Goal: Information Seeking & Learning: Learn about a topic

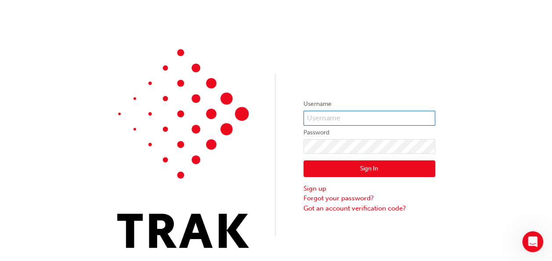
click at [316, 119] on input "text" at bounding box center [369, 118] width 132 height 15
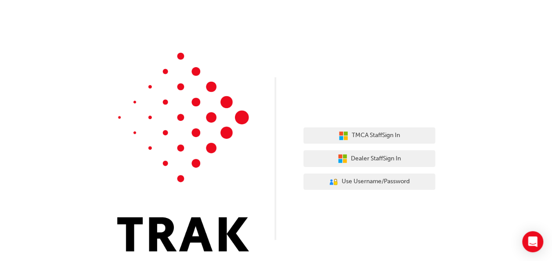
click at [502, 154] on div "TMCA Staff Sign In Dealer Staff Sign In User Authentication Icon - Blue Person,…" at bounding box center [276, 132] width 552 height 264
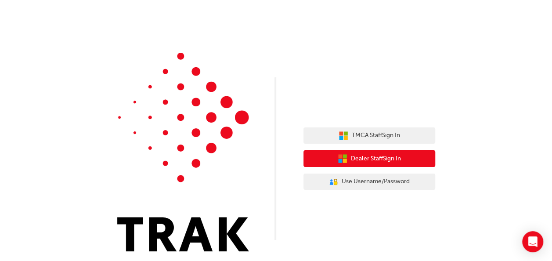
click at [342, 156] on icon "button" at bounding box center [344, 156] width 4 height 4
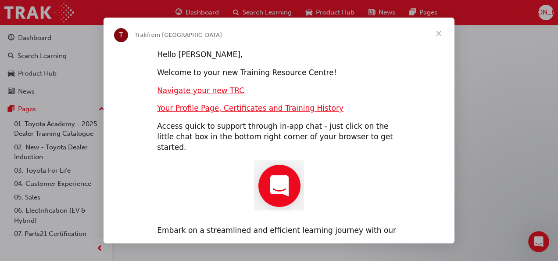
click at [440, 36] on span "Close" at bounding box center [439, 34] width 32 height 32
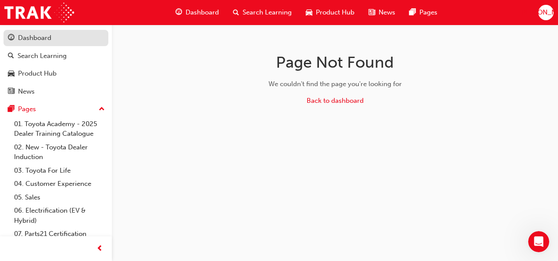
click at [59, 38] on div "Dashboard" at bounding box center [56, 37] width 96 height 11
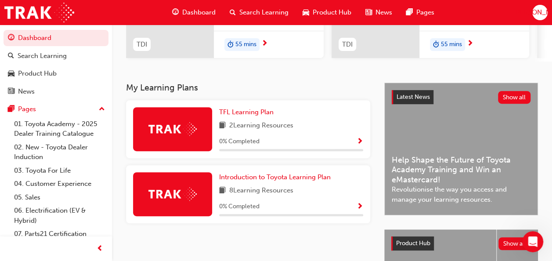
scroll to position [141, 0]
click at [186, 133] on img at bounding box center [172, 129] width 48 height 14
click at [357, 141] on span "Show Progress" at bounding box center [359, 141] width 7 height 8
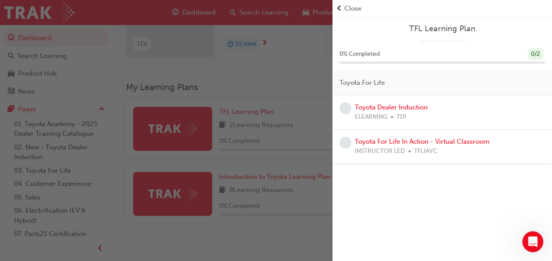
click at [348, 6] on span "Close" at bounding box center [352, 9] width 17 height 10
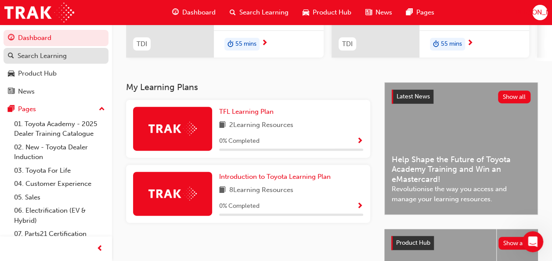
click at [51, 52] on div "Search Learning" at bounding box center [42, 56] width 49 height 10
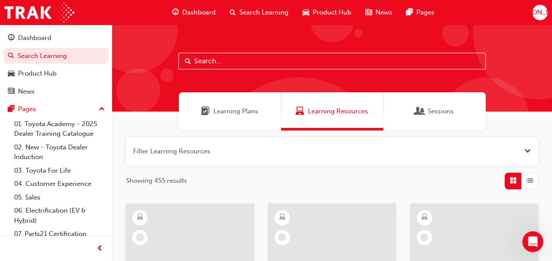
click at [240, 57] on input "text" at bounding box center [331, 61] width 307 height 17
type input "parts21"
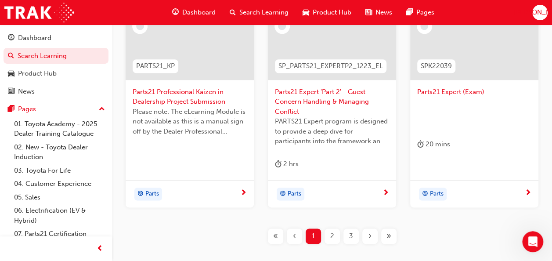
scroll to position [483, 0]
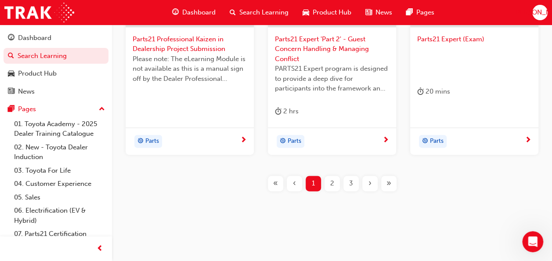
click at [330, 181] on span "2" at bounding box center [332, 183] width 4 height 10
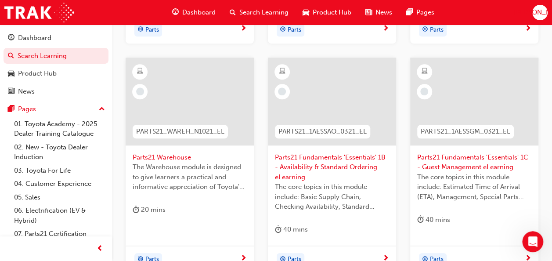
scroll to position [365, 0]
click at [35, 32] on link "Dashboard" at bounding box center [56, 38] width 105 height 16
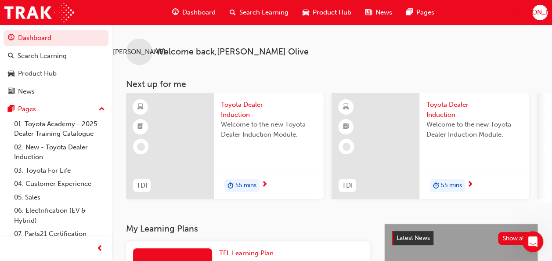
click at [241, 102] on span "Toyota Dealer Induction" at bounding box center [269, 110] width 96 height 20
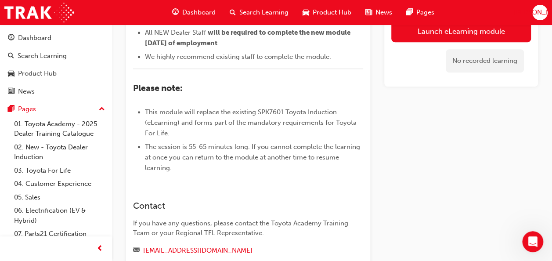
scroll to position [273, 0]
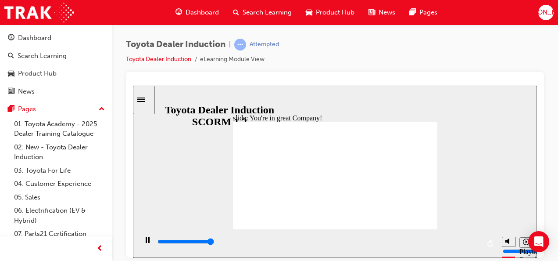
type input "7500"
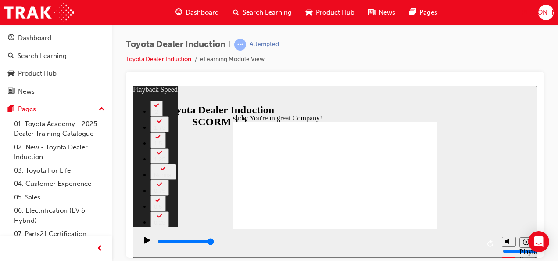
type input "156"
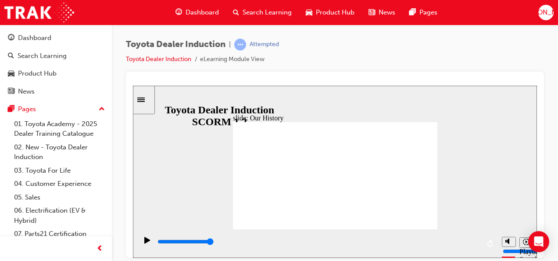
drag, startPoint x: 346, startPoint y: 148, endPoint x: 377, endPoint y: 164, distance: 35.1
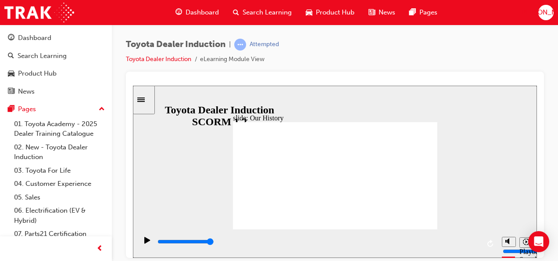
drag, startPoint x: 277, startPoint y: 206, endPoint x: 286, endPoint y: 208, distance: 9.0
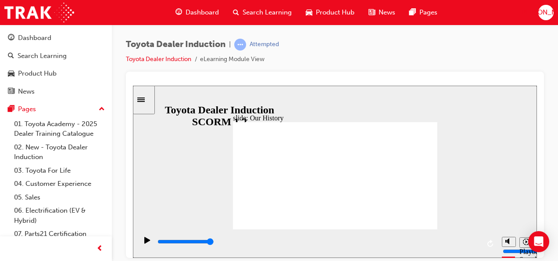
drag, startPoint x: 278, startPoint y: 206, endPoint x: 341, endPoint y: 208, distance: 63.2
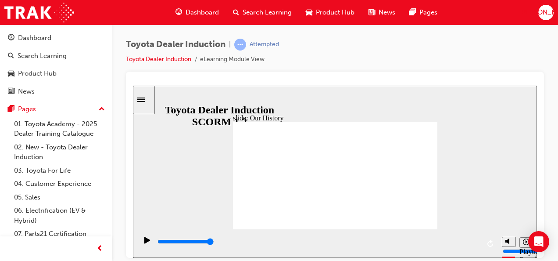
drag, startPoint x: 337, startPoint y: 203, endPoint x: 398, endPoint y: 211, distance: 61.5
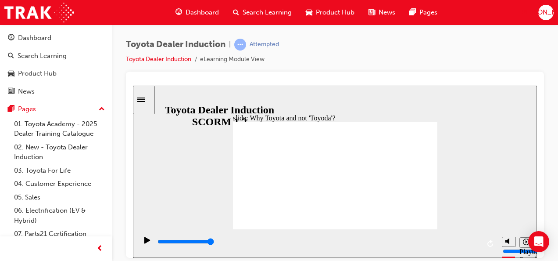
type input "8300"
drag, startPoint x: 274, startPoint y: 135, endPoint x: 353, endPoint y: 142, distance: 79.7
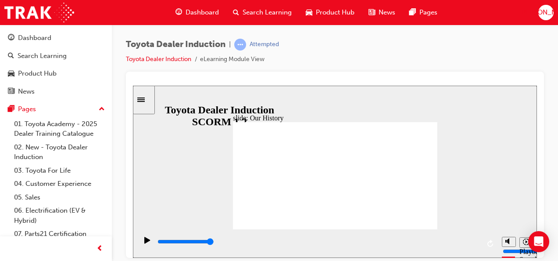
type input "2"
drag, startPoint x: 388, startPoint y: 202, endPoint x: 323, endPoint y: 218, distance: 67.3
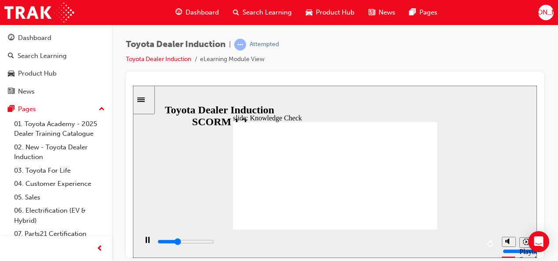
type input "1700"
radio input "true"
type input "3000"
radio input "true"
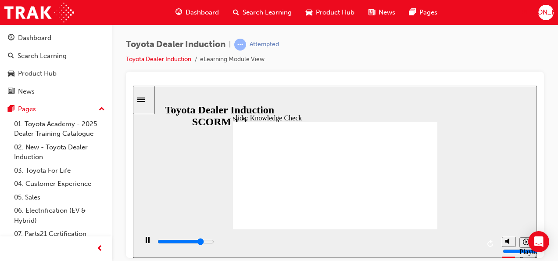
drag, startPoint x: 346, startPoint y: 188, endPoint x: 421, endPoint y: 214, distance: 79.1
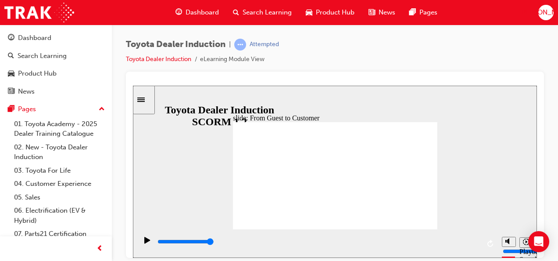
drag, startPoint x: 405, startPoint y: 184, endPoint x: 403, endPoint y: 178, distance: 6.4
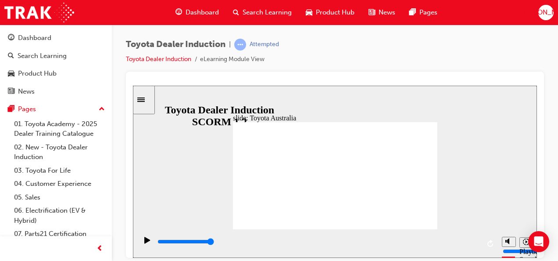
type input "15300"
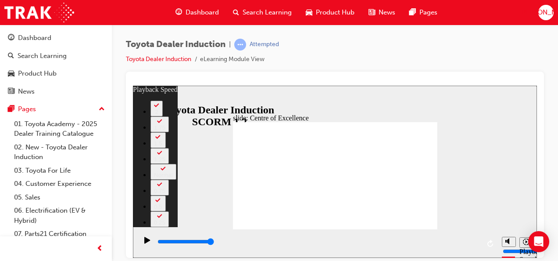
type input "248"
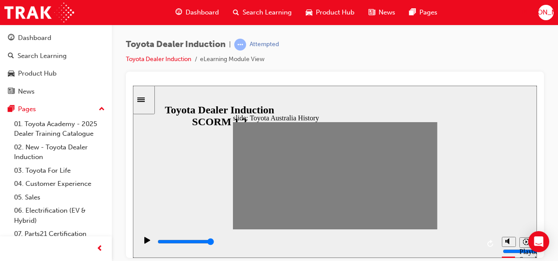
drag, startPoint x: 240, startPoint y: 174, endPoint x: 248, endPoint y: 176, distance: 9.0
type input "500"
type input "1"
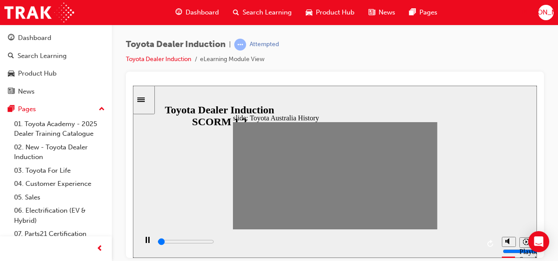
type input "200"
type input "0"
type input "7000"
type input "1"
type input "21800"
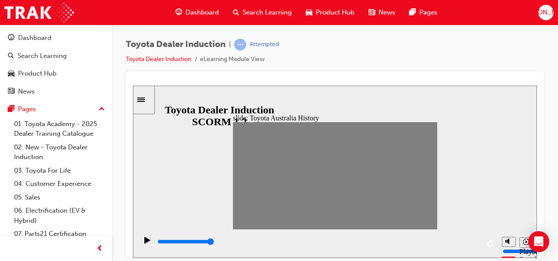
type input "2"
type input "1100"
type input "4"
type input "12500"
type input "5"
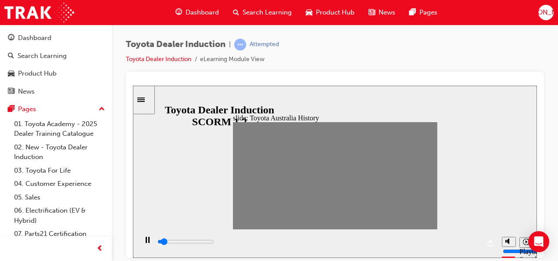
type input "900"
type input "19"
type input "1000"
type input "20"
type input "2500"
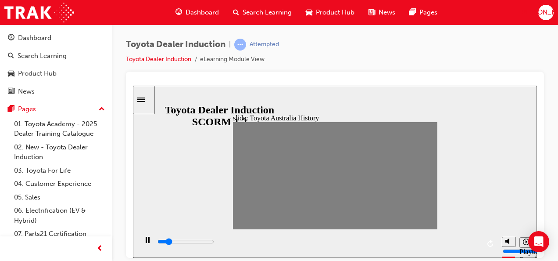
type input "19"
type input "1600"
type input "18"
type input "800"
type input "17"
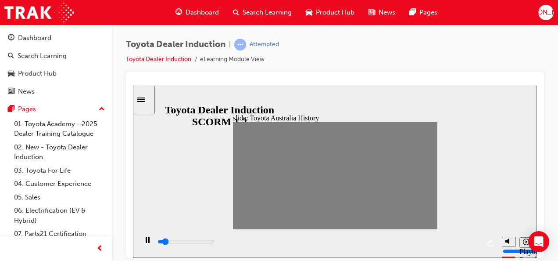
type input "1300"
type input "18"
type input "200"
type input "19"
type input "500"
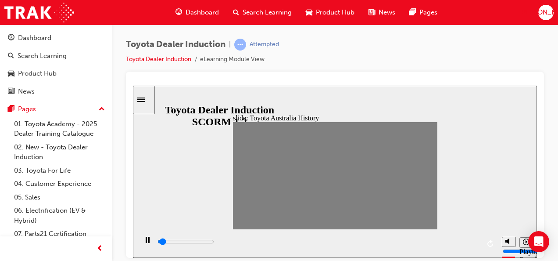
type input "20"
type input "2800"
type input "19"
type input "13900"
type input "20"
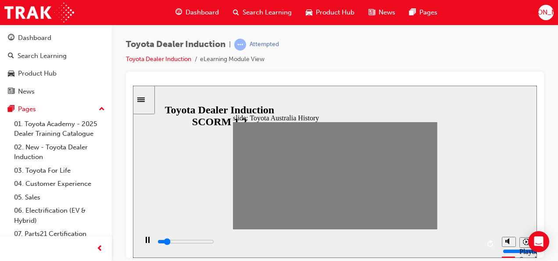
type input "2200"
type input "8"
type input "2100"
type input "9"
type input "8600"
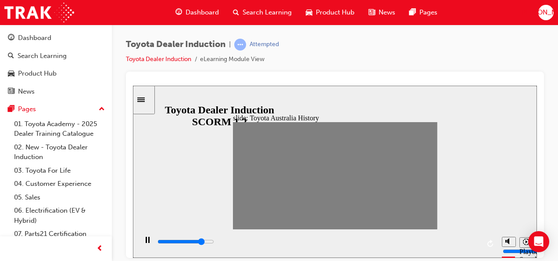
type input "14800"
type input "10"
type input "7000"
type input "11"
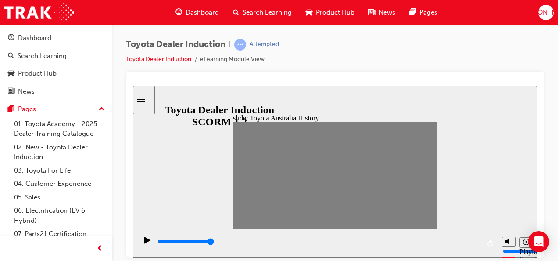
type input "2500"
type input "4"
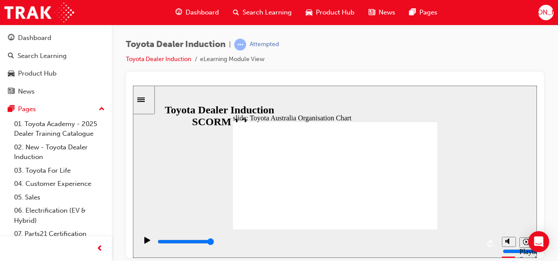
type input "2300"
radio input "true"
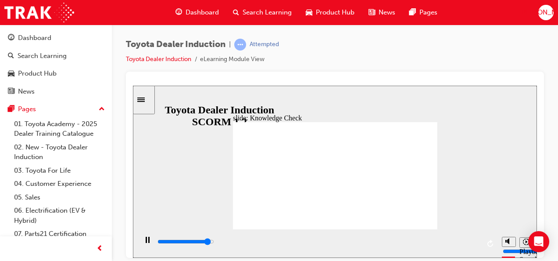
type input "4700"
radio input "true"
type input "5000"
radio input "true"
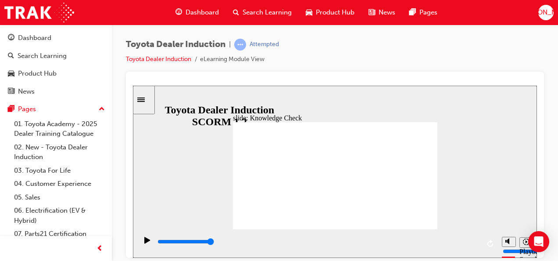
type input "9200"
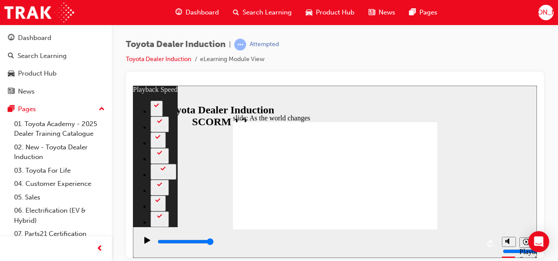
type input "128"
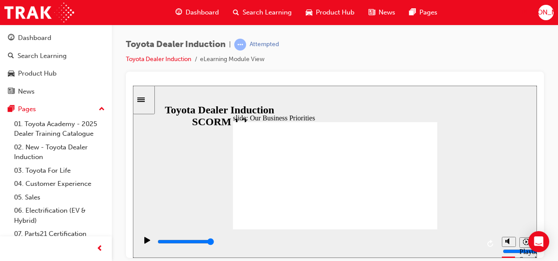
type input "59400"
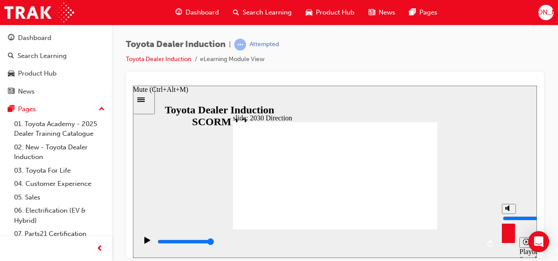
click at [512, 213] on button "Mute (Ctrl+Alt+M)" at bounding box center [509, 208] width 14 height 10
type input "0"
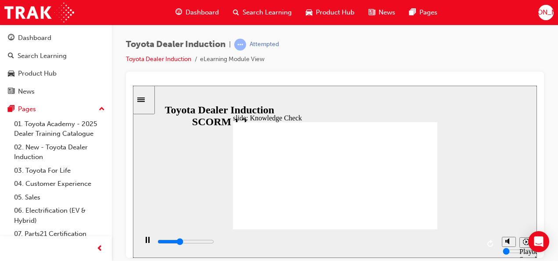
click at [147, 243] on icon "Play (Ctrl+Alt+P)" at bounding box center [147, 239] width 6 height 7
click at [144, 242] on icon "Play (Ctrl+Alt+P)" at bounding box center [147, 239] width 6 height 7
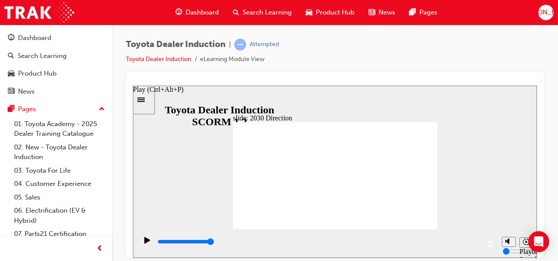
type input "59400"
click at [511, 239] on div "misc controls" at bounding box center [508, 229] width 13 height 33
click at [509, 211] on icon "Unmute (Ctrl+Alt+M)" at bounding box center [509, 207] width 7 height 6
type input "8"
click at [147, 242] on icon "Play (Ctrl+Alt+P)" at bounding box center [147, 239] width 6 height 7
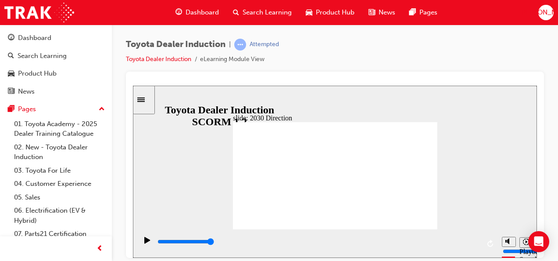
type input "5000"
type input "H"
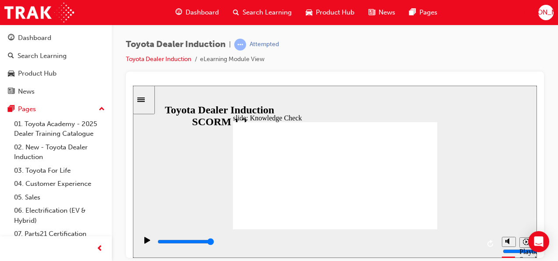
type input "Ha"
type input "Hap"
type input "Happ"
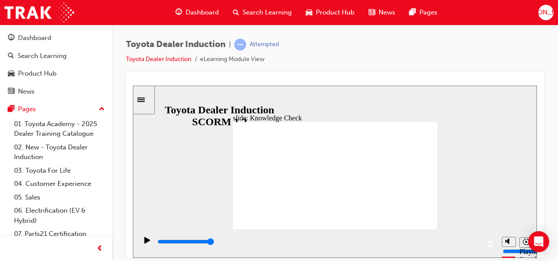
type input "Happ"
type input "Happi"
type input "Happin"
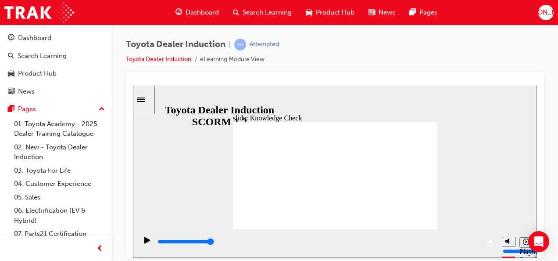
type input "Happine"
type input "Happines"
type input "Happiness"
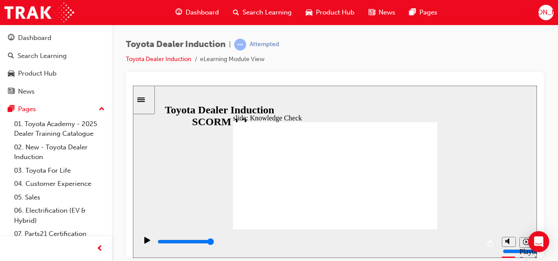
type input "Happiness"
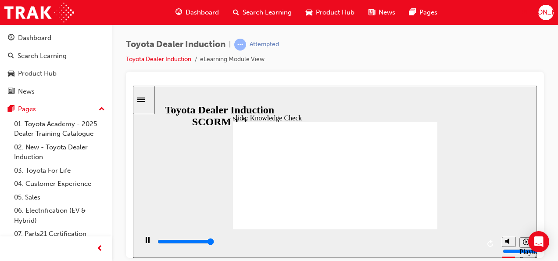
type input "5000"
type input "m"
type input "mo"
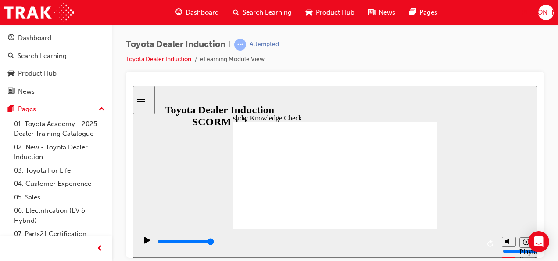
type input "mov"
type input "move"
type input "moved"
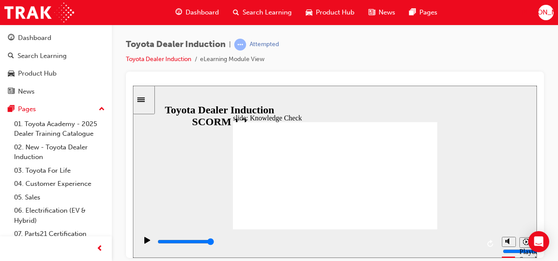
type input "moved"
type input "6500"
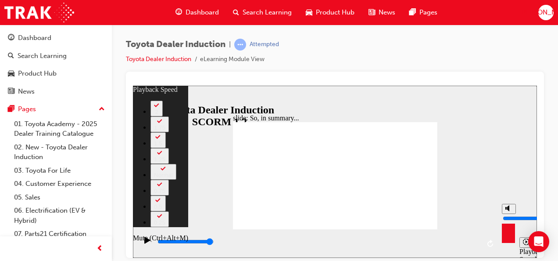
type input "5"
type input "3"
type input "5"
type input "3"
type input "5"
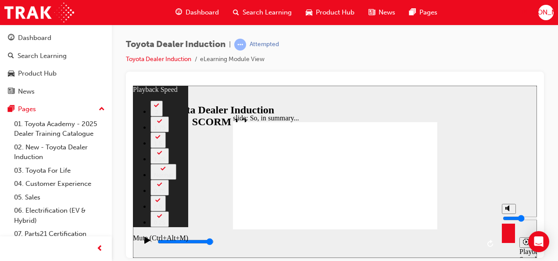
type input "3"
click at [508, 220] on input "volume" at bounding box center [531, 217] width 57 height 7
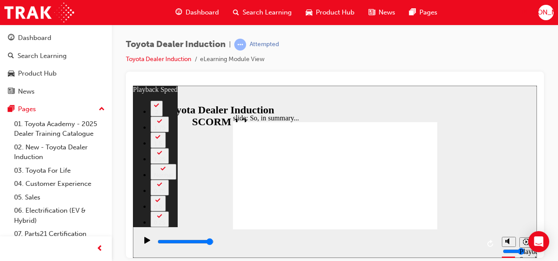
type input "128"
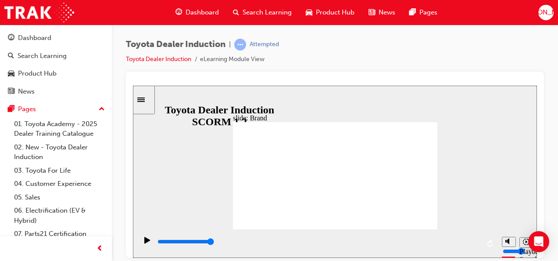
type input "8400"
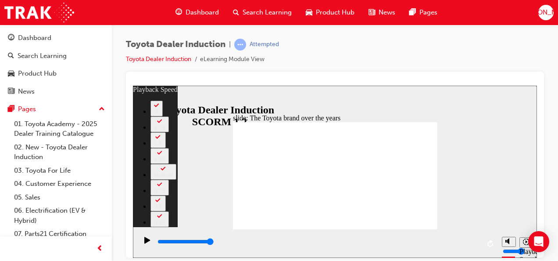
type input "165"
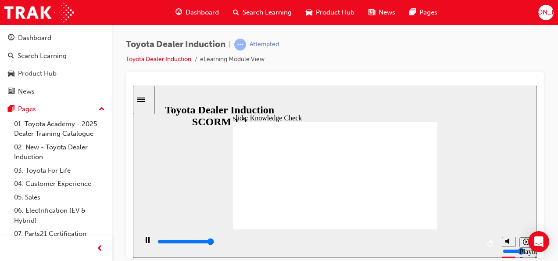
type input "5000"
radio input "true"
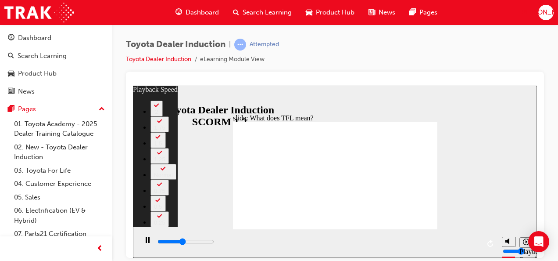
type input "4700"
type input "0"
type input "4900"
type input "0"
type input "5100"
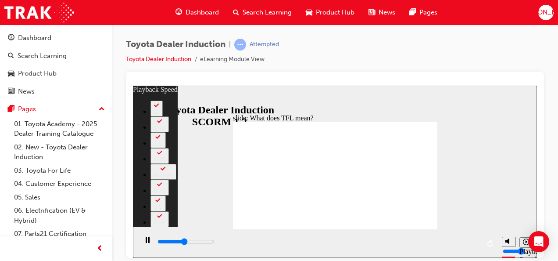
type input "1"
type input "5400"
type input "1"
type input "5700"
type input "1"
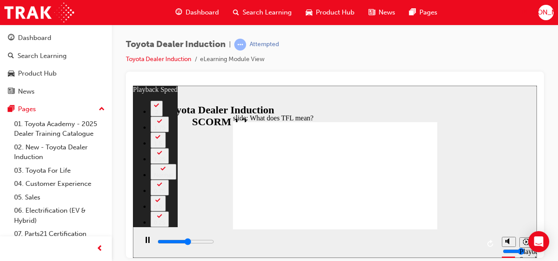
type input "5900"
type input "1"
type input "6200"
type input "2"
type input "6500"
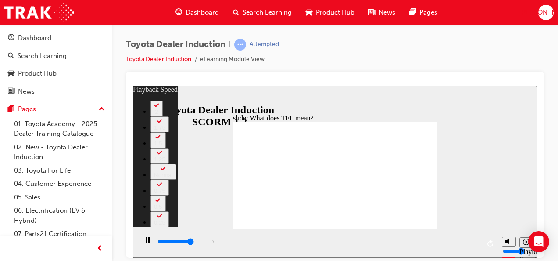
type input "2"
type input "6700"
type input "2"
type input "7000"
type input "2"
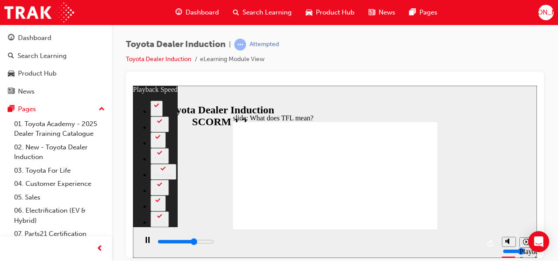
type input "7300"
type input "3"
type input "7500"
type input "3"
type input "7800"
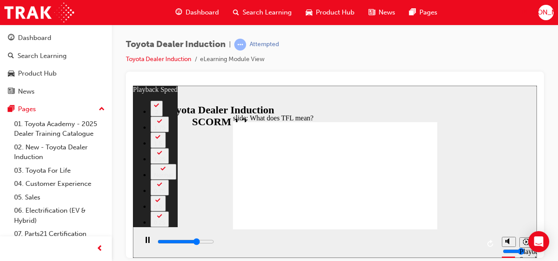
type input "3"
type input "8100"
type input "3"
type input "8300"
type input "4"
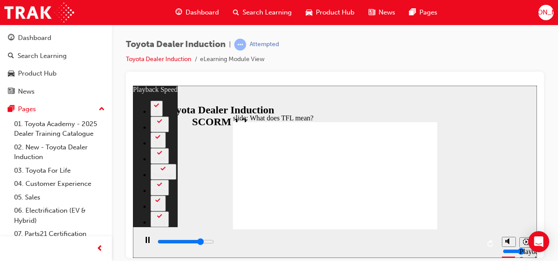
type input "8600"
type input "4"
type input "8800"
type input "4"
type input "9100"
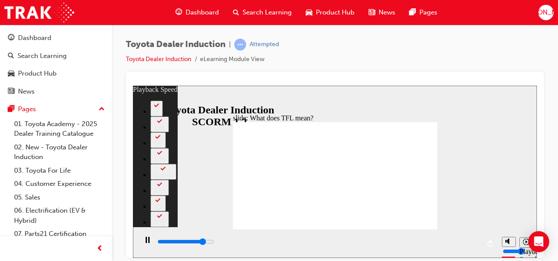
type input "1"
type input "4"
type input "1"
type input "9100"
type input "5"
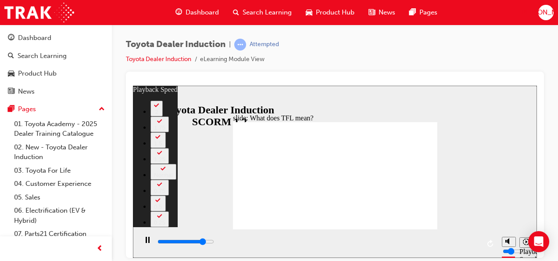
type input "9100"
type input "5"
type input "9400"
type input "5"
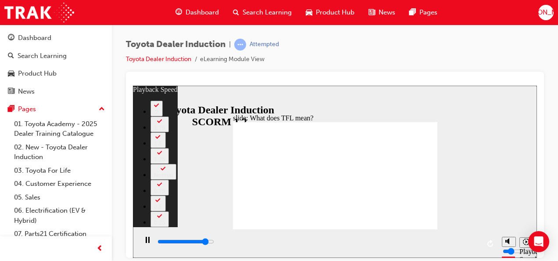
type input "9800"
type input "5"
type input "10100"
type input "5"
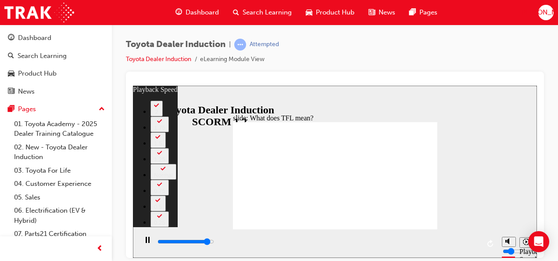
type input "10600"
type input "2"
type input "5"
type input "2"
type input "10600"
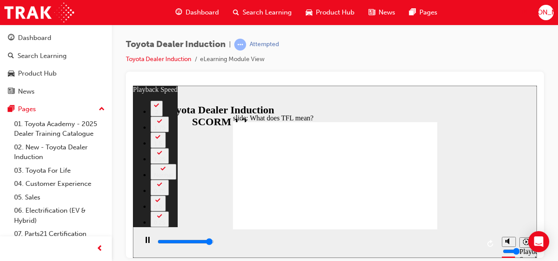
type input "5"
type input "10600"
type input "6"
type input "10800"
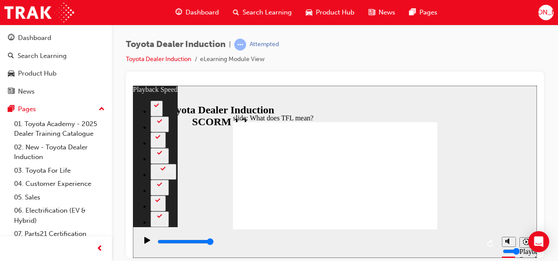
type input "139"
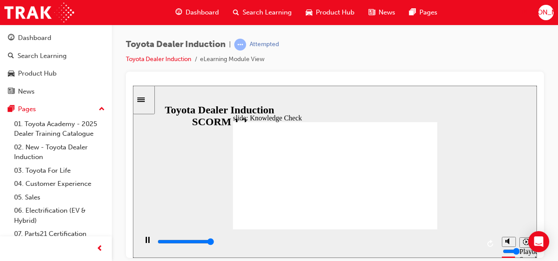
type input "5000"
radio input "true"
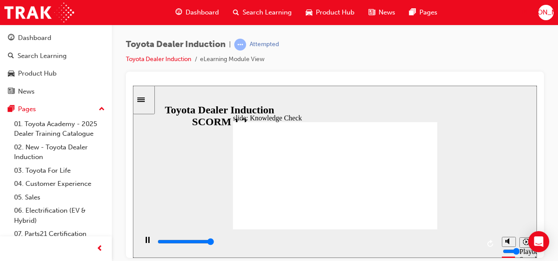
type input "5000"
radio input "false"
radio input "true"
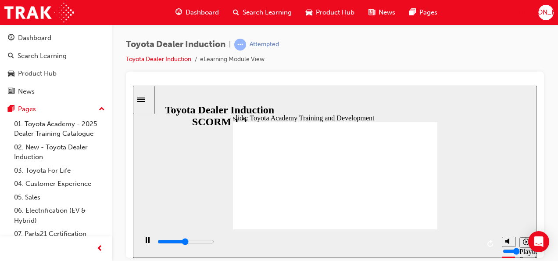
type input "2100"
radio input "true"
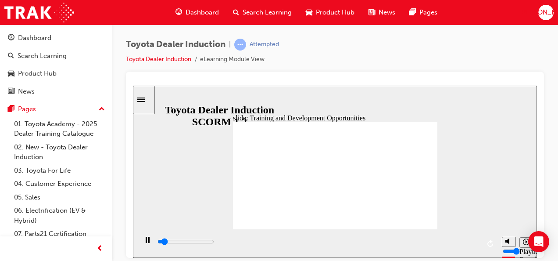
type input "32800"
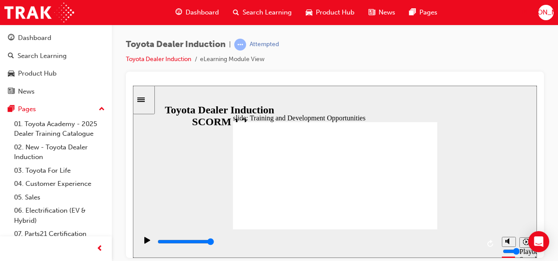
drag, startPoint x: 387, startPoint y: 168, endPoint x: 381, endPoint y: 175, distance: 9.3
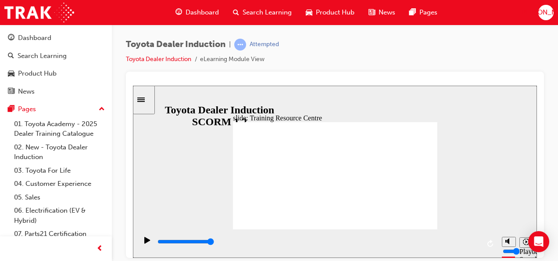
type input "5000"
radio input "true"
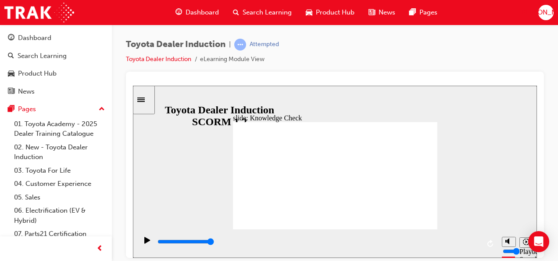
type input "2300"
radio input "true"
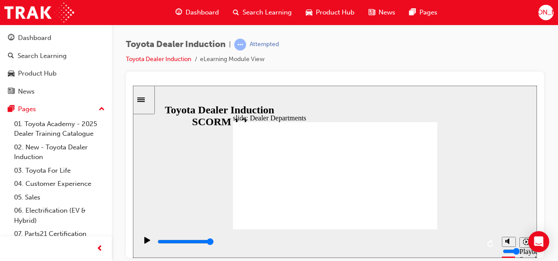
drag, startPoint x: 321, startPoint y: 136, endPoint x: 357, endPoint y: 137, distance: 36.0
drag, startPoint x: 337, startPoint y: 132, endPoint x: 326, endPoint y: 136, distance: 12.2
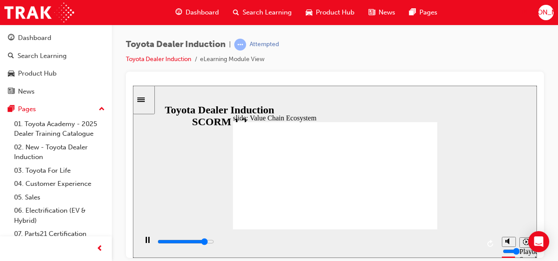
type input "11300"
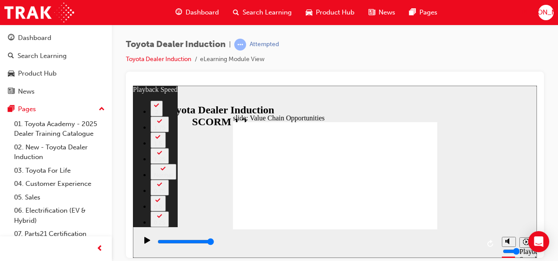
type input "64"
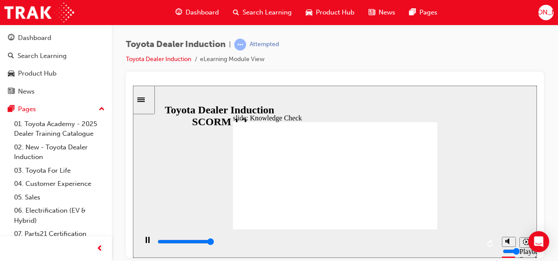
type input "5000"
radio input "true"
type input "5000"
radio input "true"
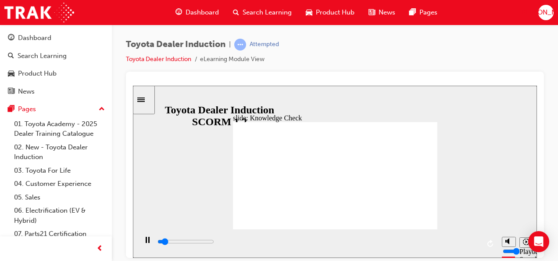
type input "3900"
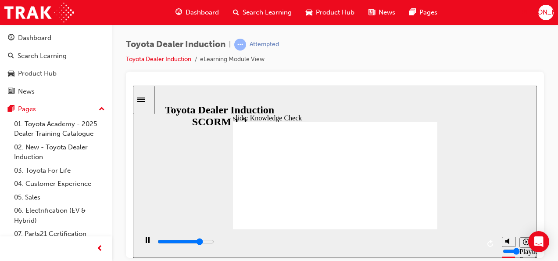
type input "e"
type input "4200"
type input "en"
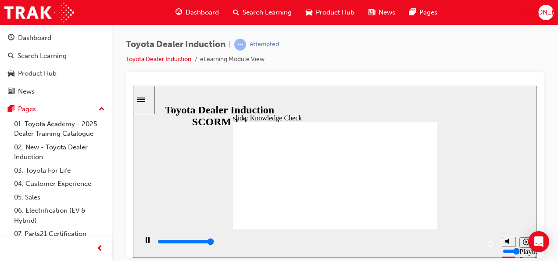
type input "5000"
type input "en"
type input "800"
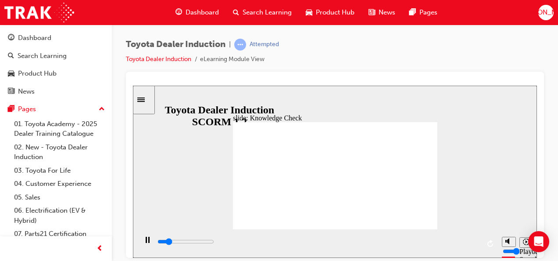
type input "en"
type input "2800"
type input "e"
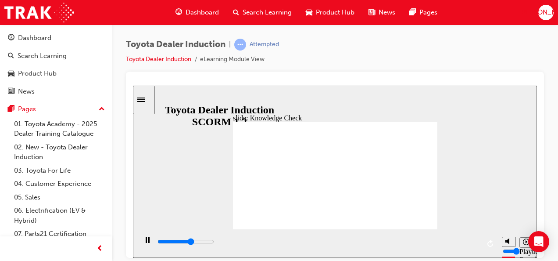
type input "3000"
type input "3900"
type input "t"
type input "4200"
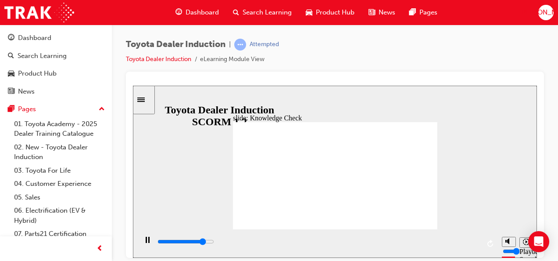
type input "to"
type input "4600"
type input "toy"
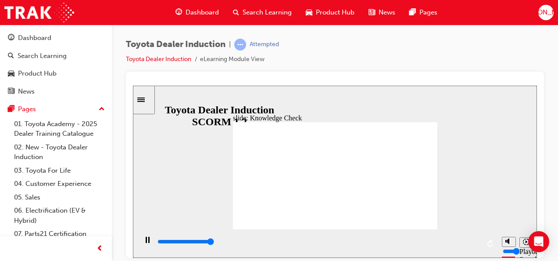
type input "5000"
type input "toyo"
type input "toyot"
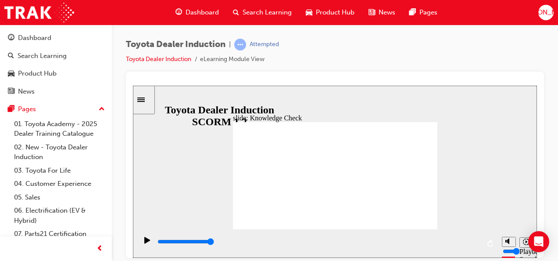
type input "toyota"
type input "toyota e"
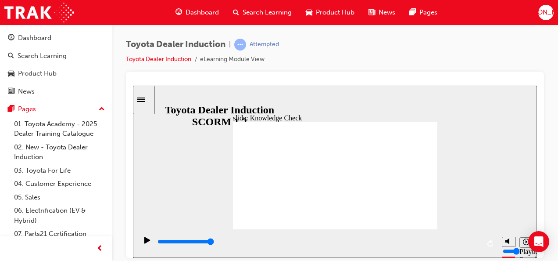
type input "toyota e"
type input "toyota en"
type input "toyota eng"
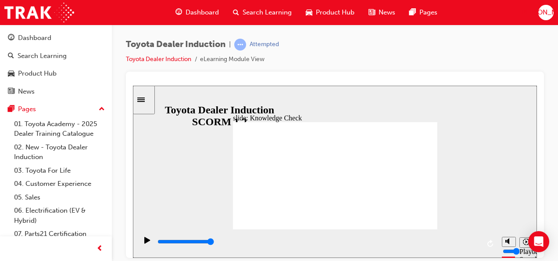
type input "toyota enga"
type input "toyota engag"
type input "toyota engage"
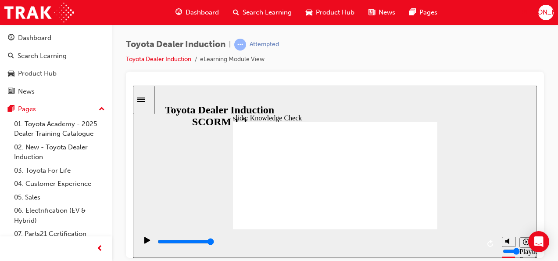
type input "toyota engage"
type input "toyota engage a"
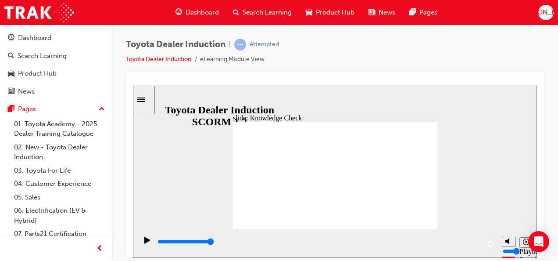
type input "toyota engage ap"
type input "toyota engage app"
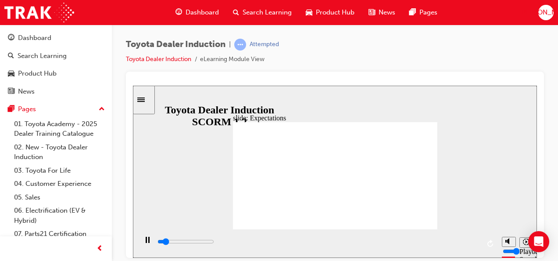
click at [199, 190] on div "slide: Expectations Group 1 Rectangle 10 Obey the law law icon 1 Obey the law C…" at bounding box center [335, 171] width 404 height 172
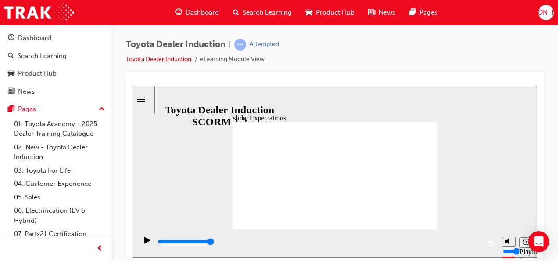
type input "4900"
checkbox input "true"
type input "5600"
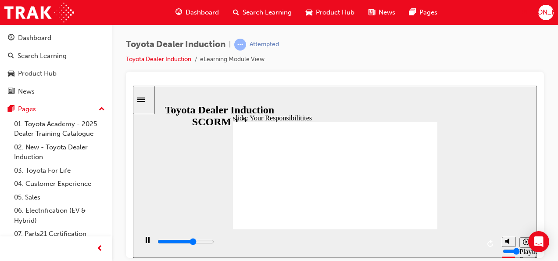
checkbox input "true"
drag, startPoint x: 253, startPoint y: 149, endPoint x: 253, endPoint y: 155, distance: 5.7
type input "6500"
checkbox input "true"
type input "7400"
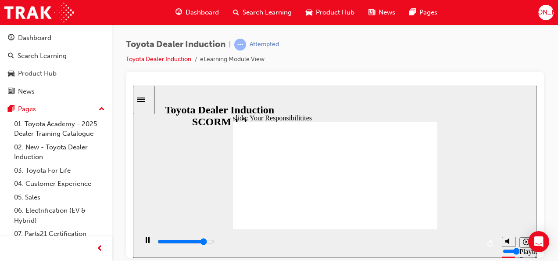
checkbox input "true"
type input "8200"
checkbox input "true"
type input "8400"
checkbox input "true"
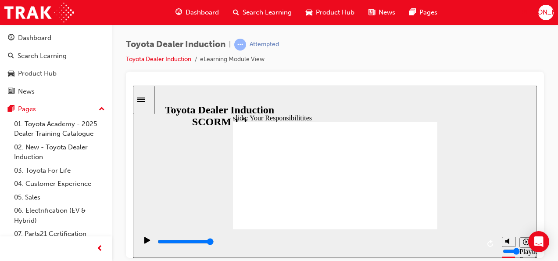
checkbox input "true"
drag, startPoint x: 251, startPoint y: 194, endPoint x: 254, endPoint y: 215, distance: 21.2
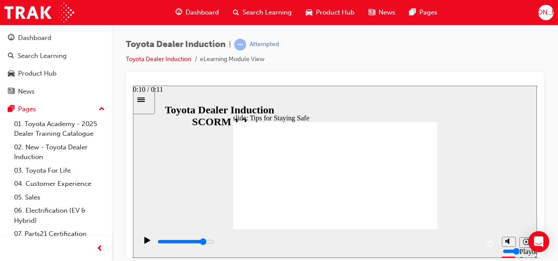
click at [431, 241] on div "playback controls" at bounding box center [318, 242] width 323 height 10
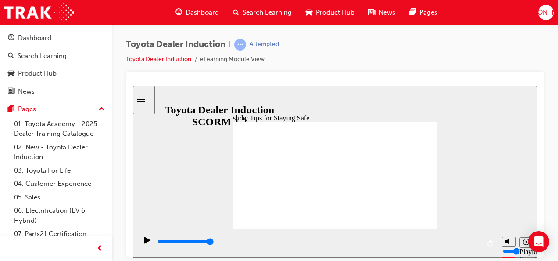
type input "5000"
checkbox input "true"
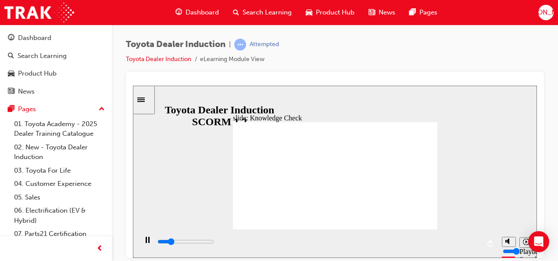
drag, startPoint x: 288, startPoint y: 167, endPoint x: 252, endPoint y: 118, distance: 60.9
type input "5000"
checkbox input "true"
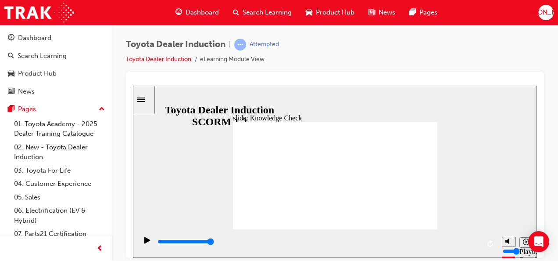
checkbox input "true"
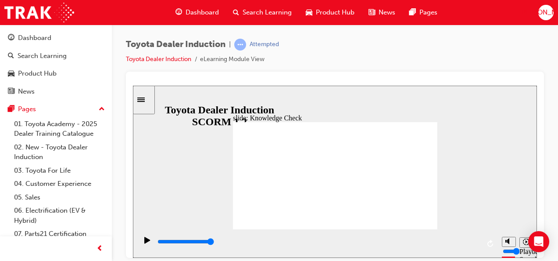
checkbox input "true"
type input "3400"
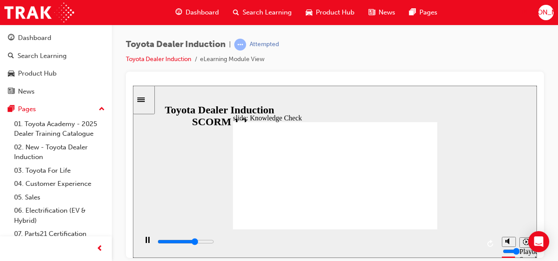
radio input "true"
type input "5000"
checkbox input "true"
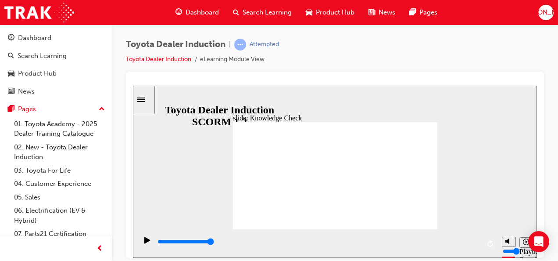
checkbox input "true"
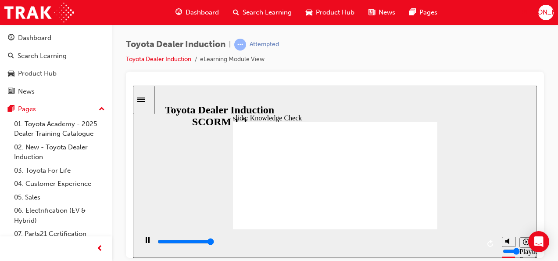
type input "5000"
checkbox input "true"
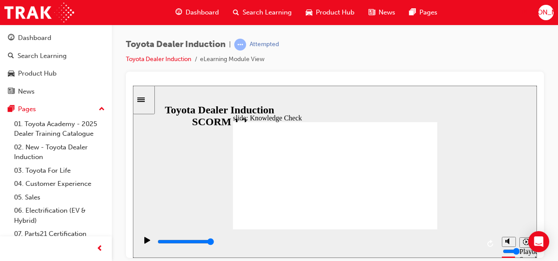
checkbox input "true"
type input "9900"
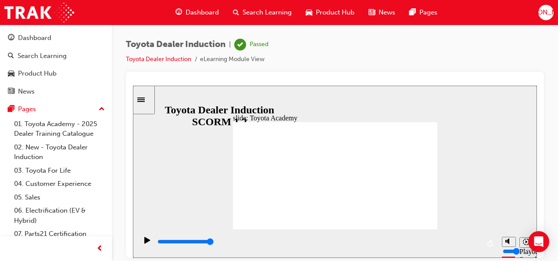
click at [215, 11] on span "Dashboard" at bounding box center [202, 12] width 33 height 10
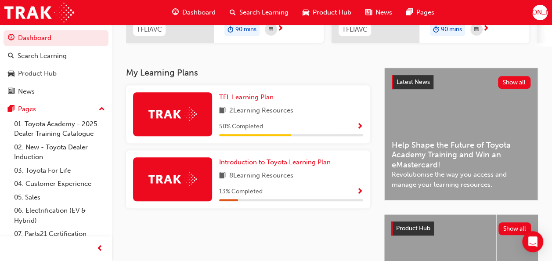
scroll to position [156, 0]
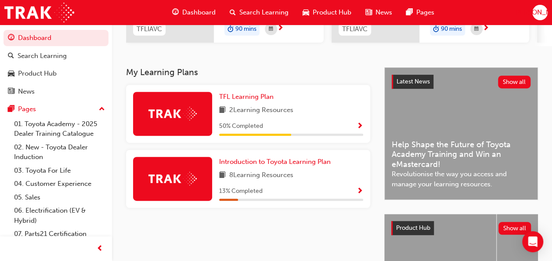
click at [542, 14] on span "JO" at bounding box center [539, 12] width 53 height 10
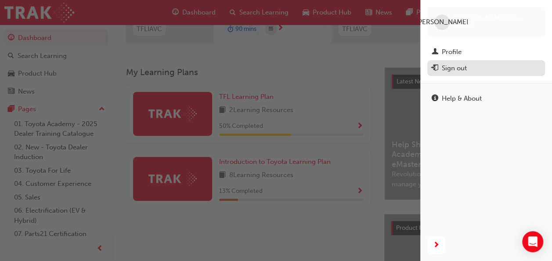
click at [461, 74] on button "Sign out" at bounding box center [486, 68] width 118 height 16
